Goal: Find specific page/section: Find specific page/section

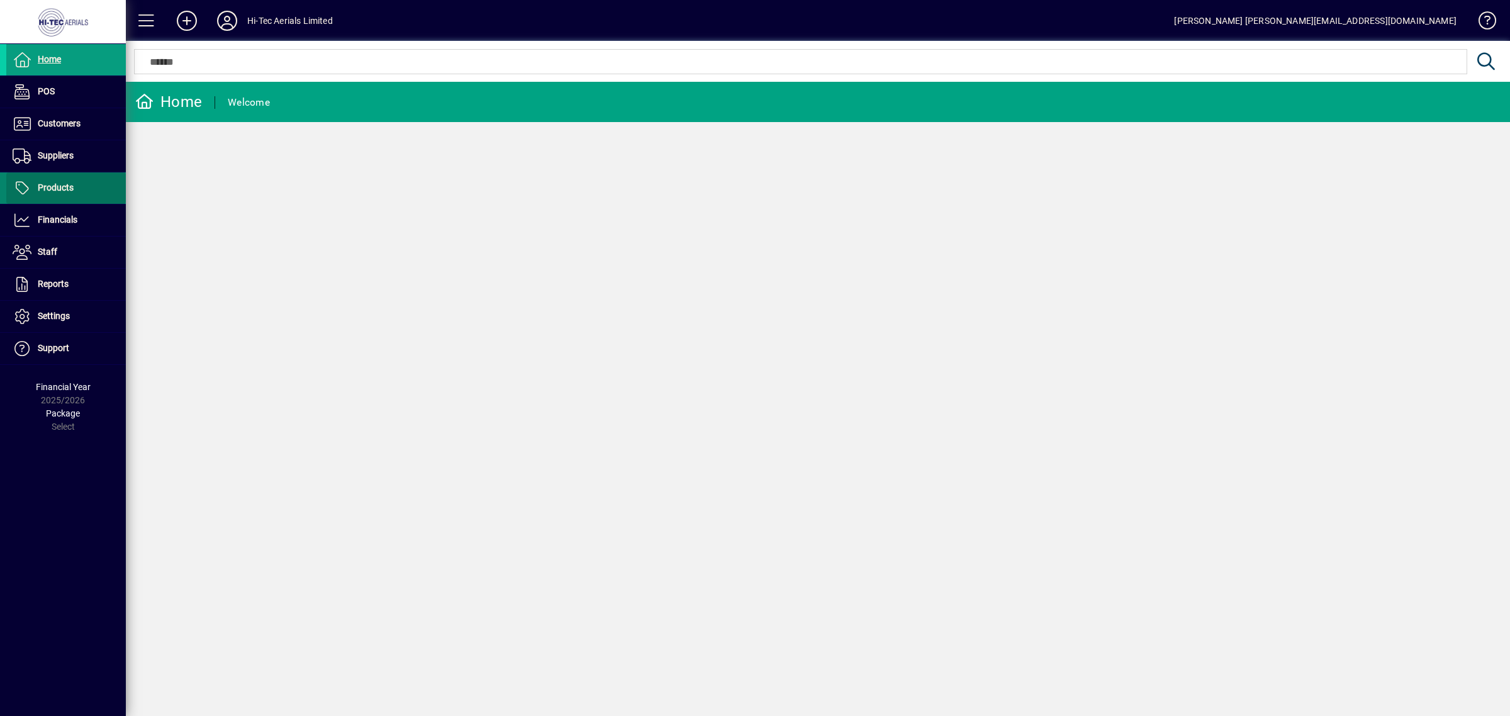
click at [79, 187] on span at bounding box center [66, 188] width 120 height 30
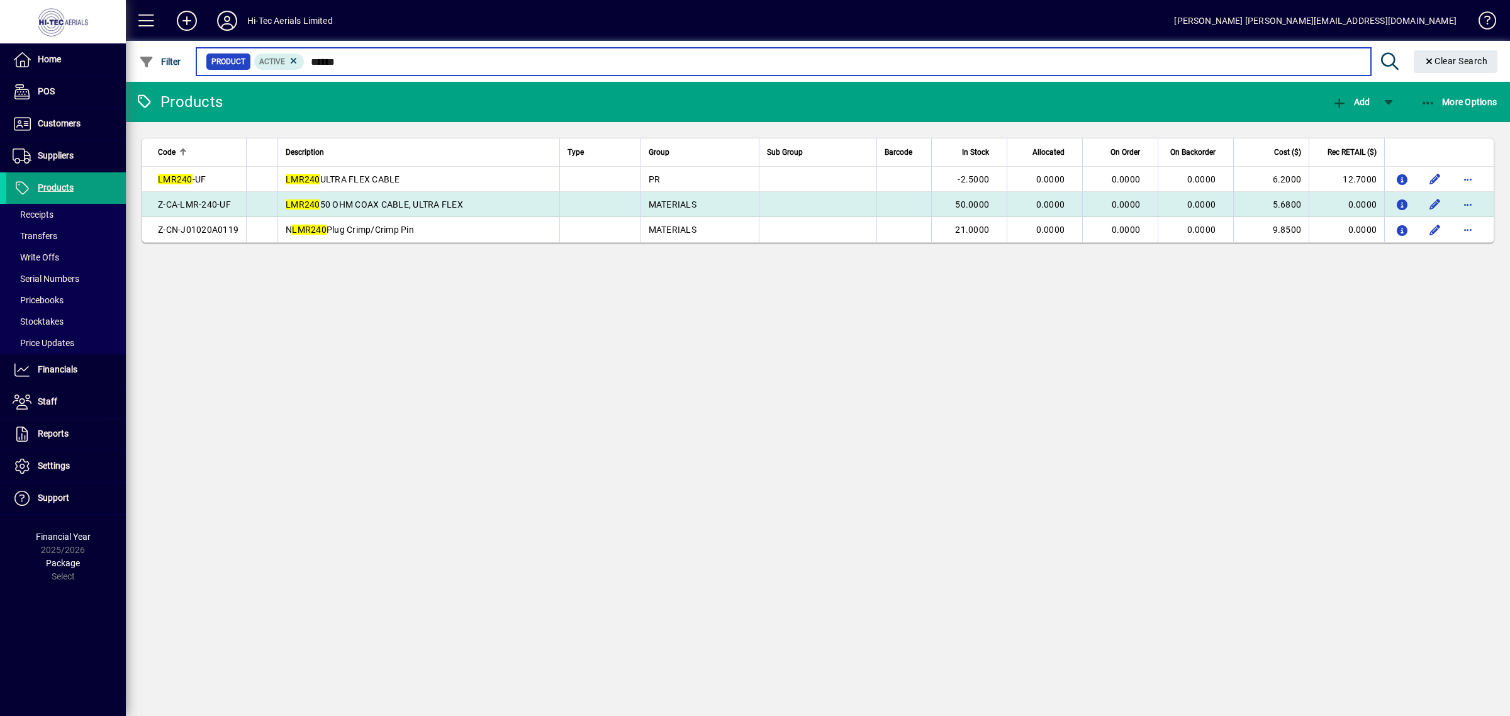
type input "******"
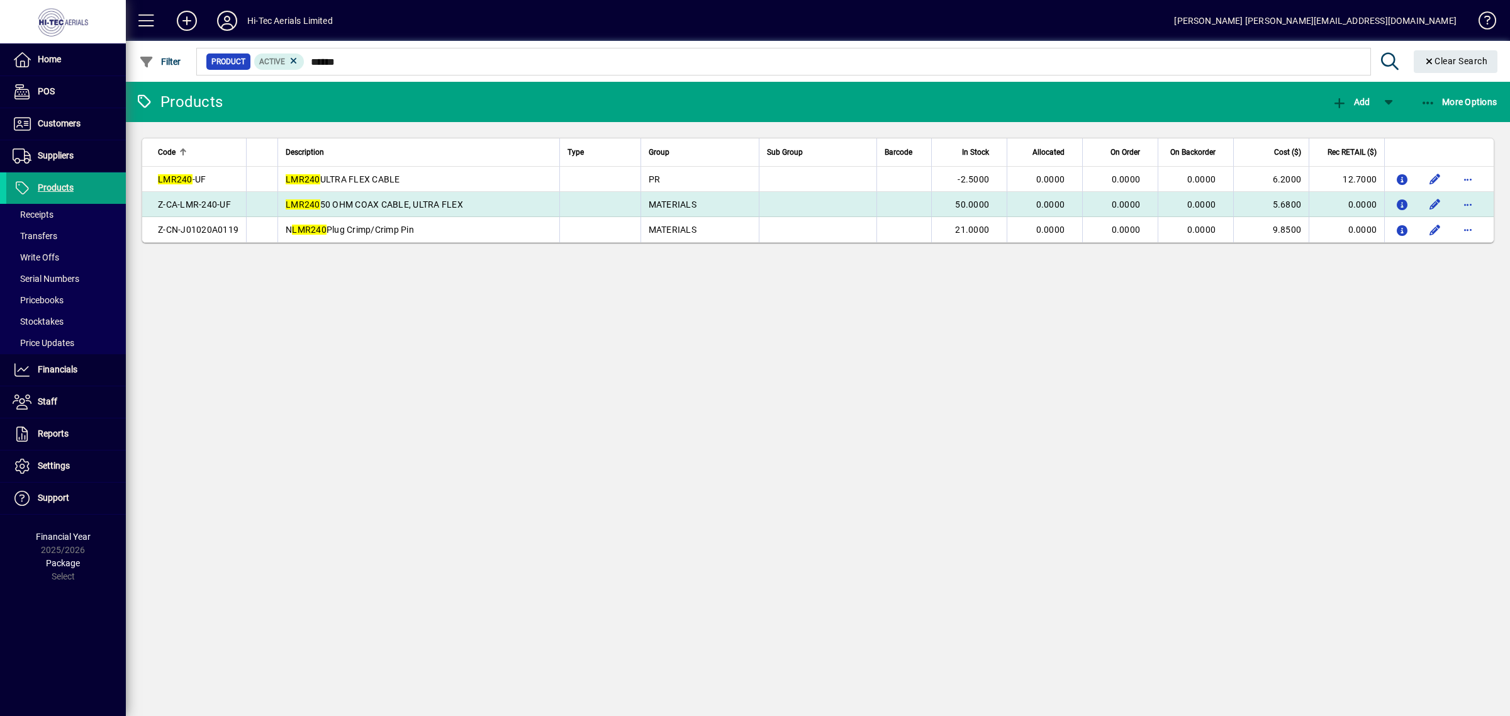
click at [233, 204] on div "Z-CA-LMR-240-UF" at bounding box center [198, 204] width 81 height 13
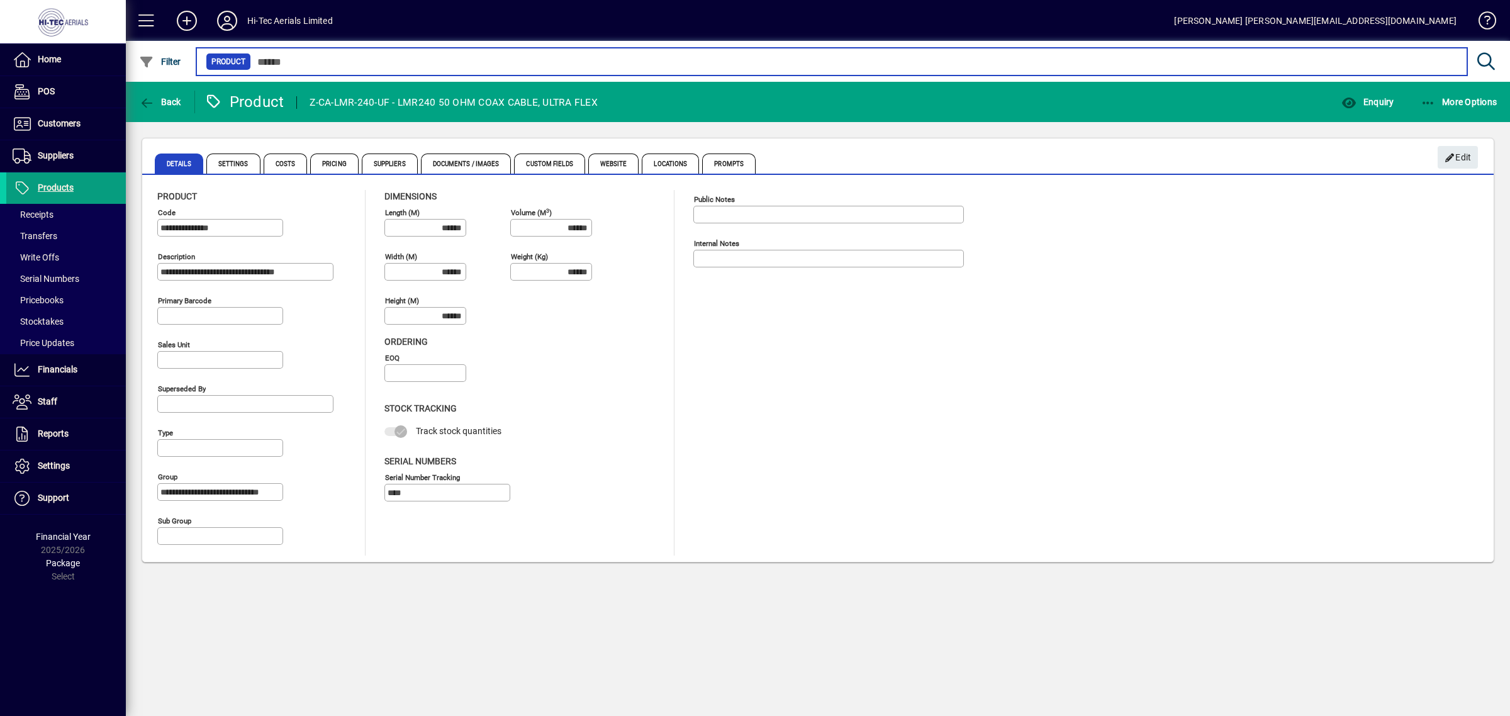
type input "******"
